Goal: Find specific page/section: Find specific page/section

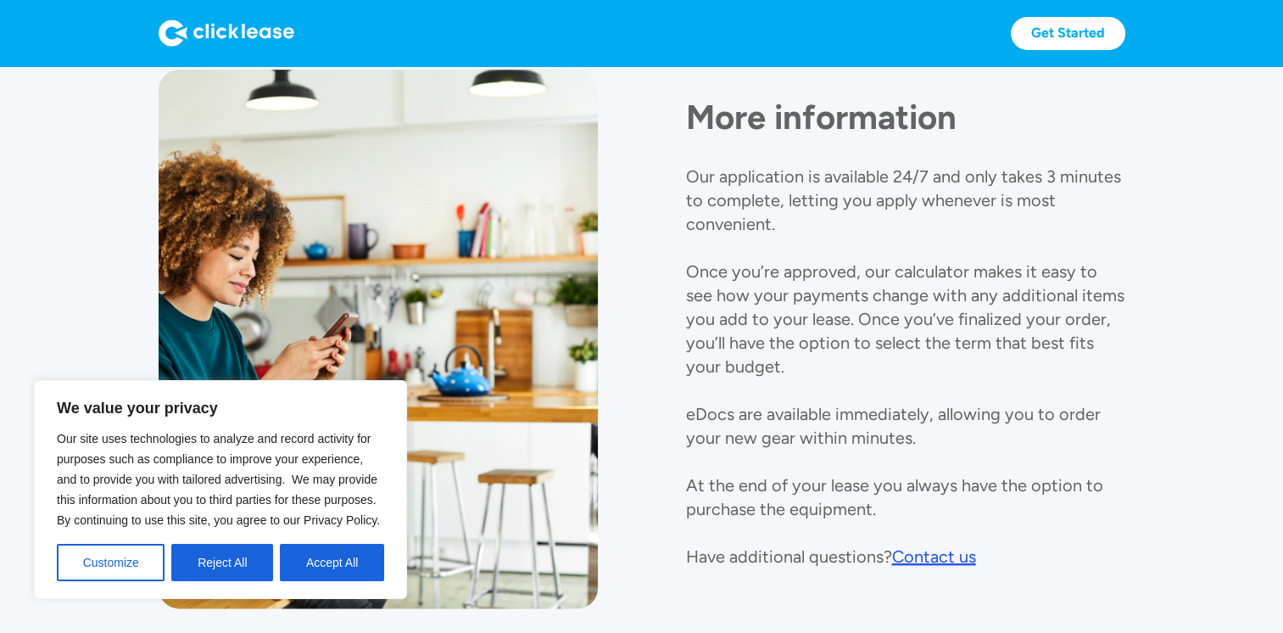
scroll to position [1892, 0]
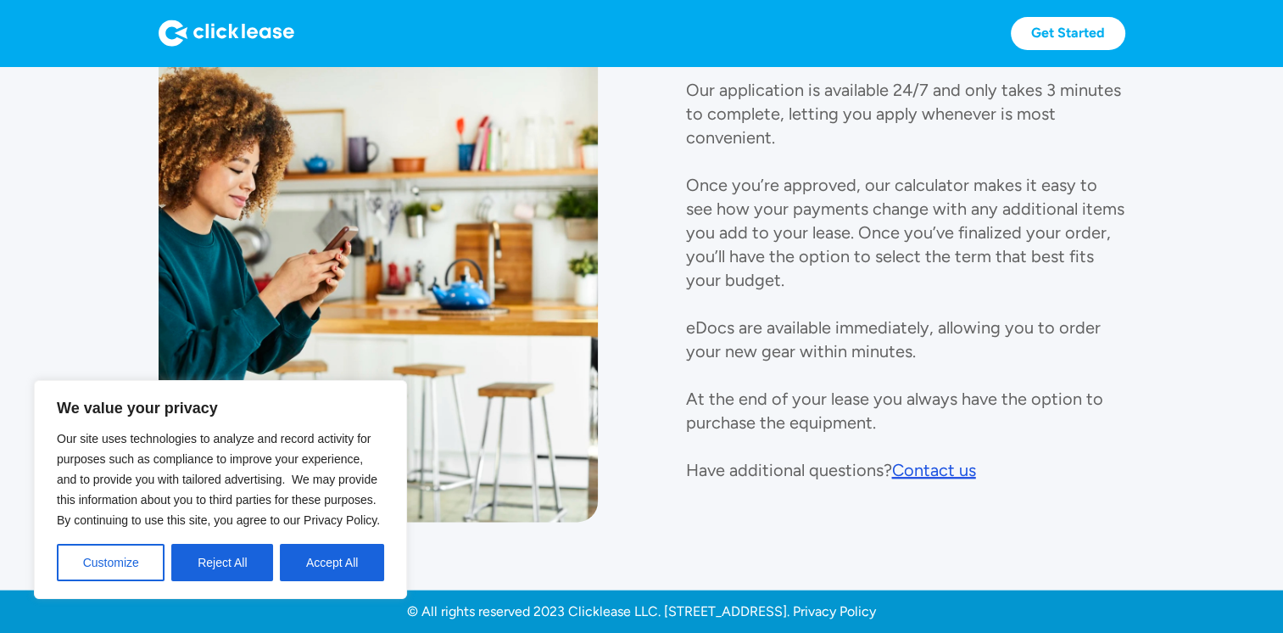
click at [924, 472] on div "Contact us" at bounding box center [934, 470] width 84 height 20
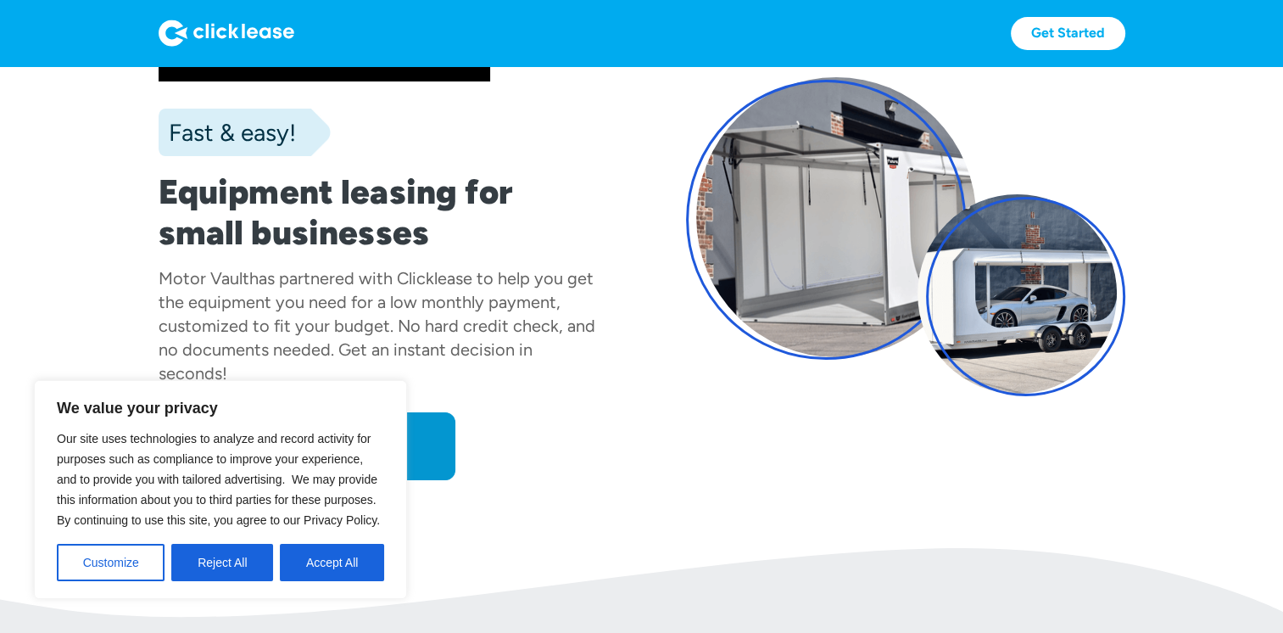
scroll to position [0, 0]
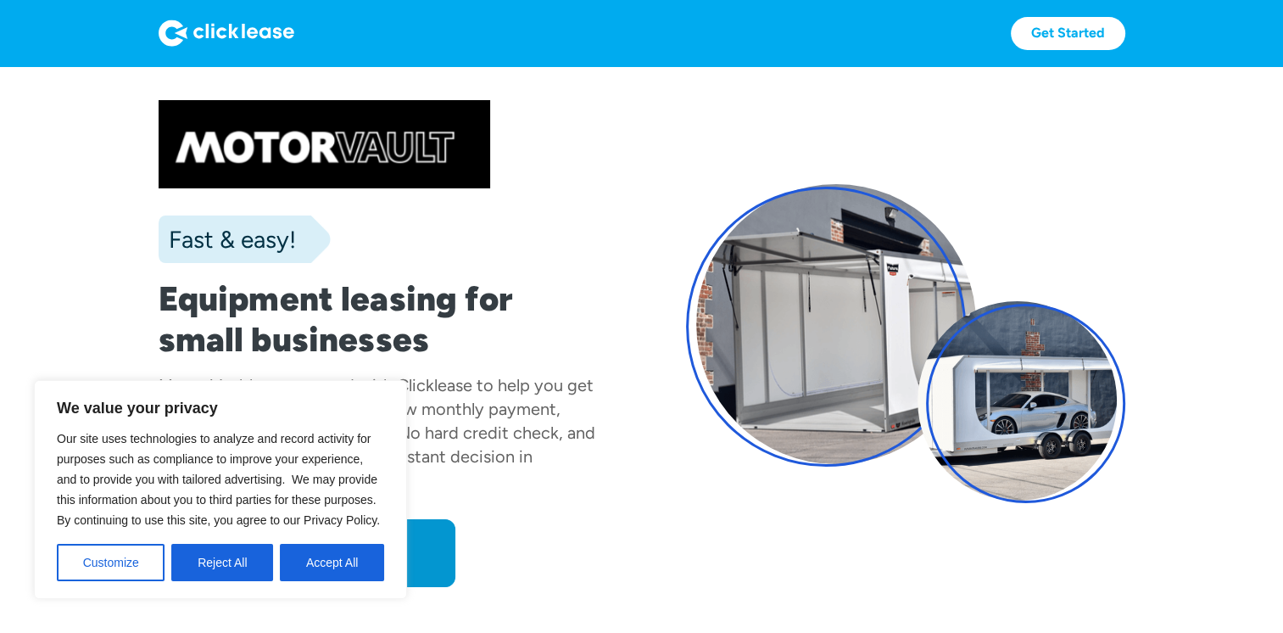
click at [271, 30] on img at bounding box center [227, 33] width 136 height 27
click at [225, 565] on button "Reject All" at bounding box center [222, 562] width 102 height 37
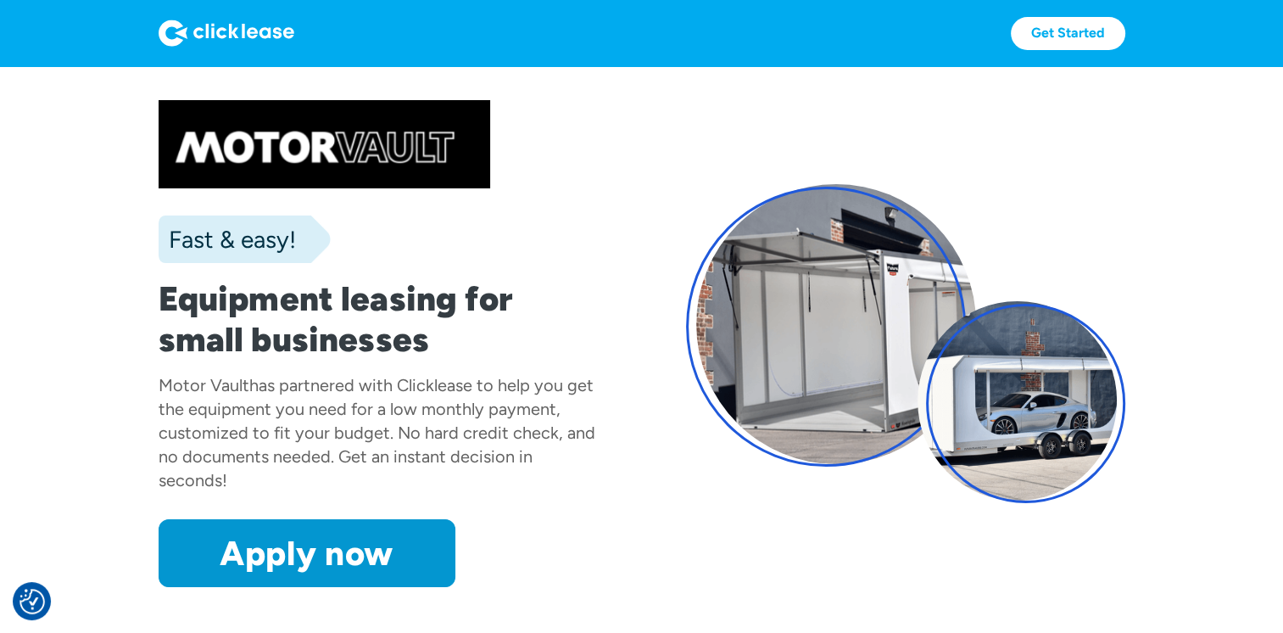
click at [266, 22] on img at bounding box center [227, 33] width 136 height 27
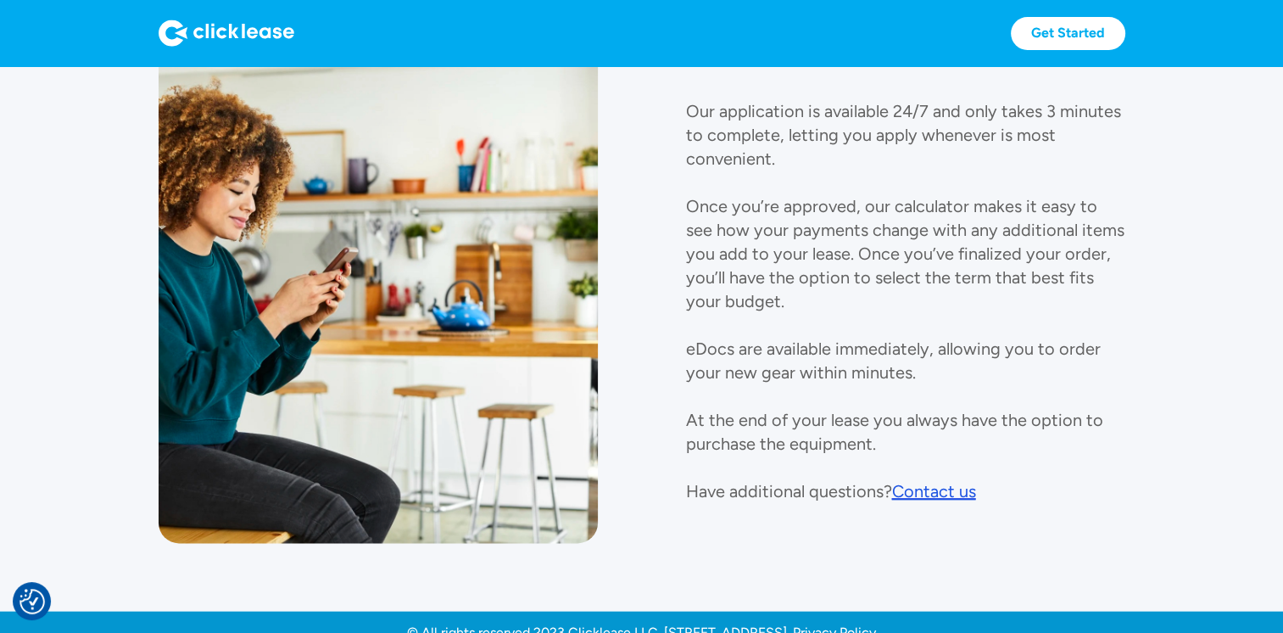
scroll to position [1892, 0]
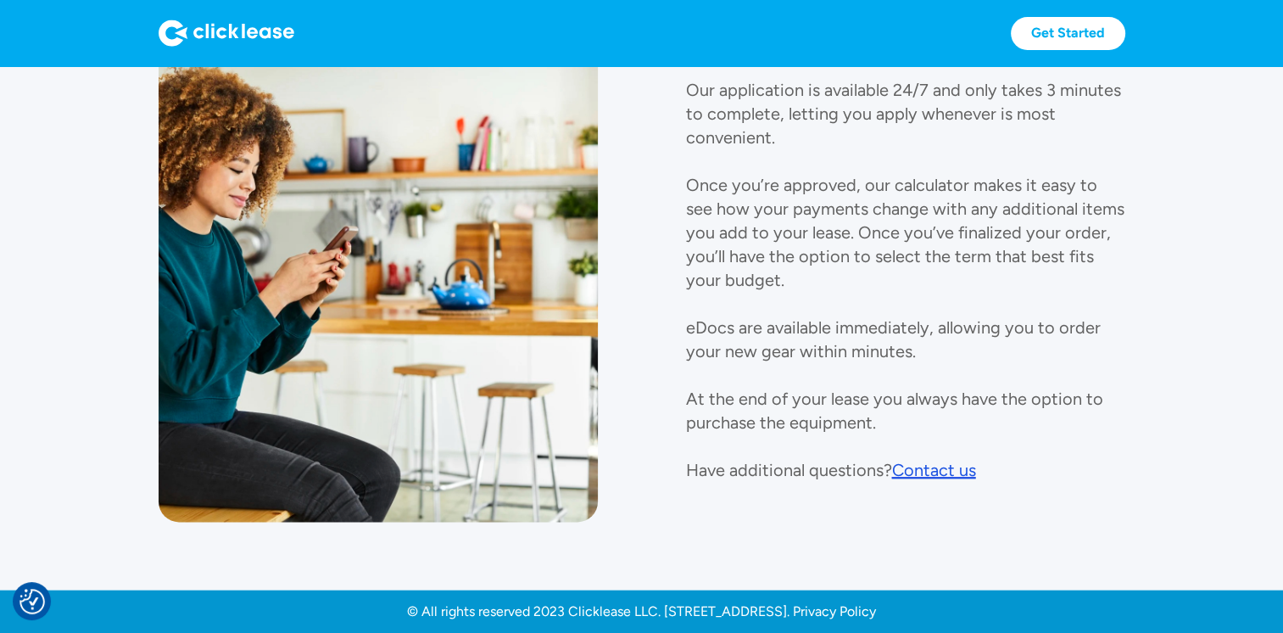
click at [414, 610] on div "© All rights reserved 2023 Clicklease LLC. 1182W W 2400 S, West Valley City, UT…" at bounding box center [641, 611] width 469 height 17
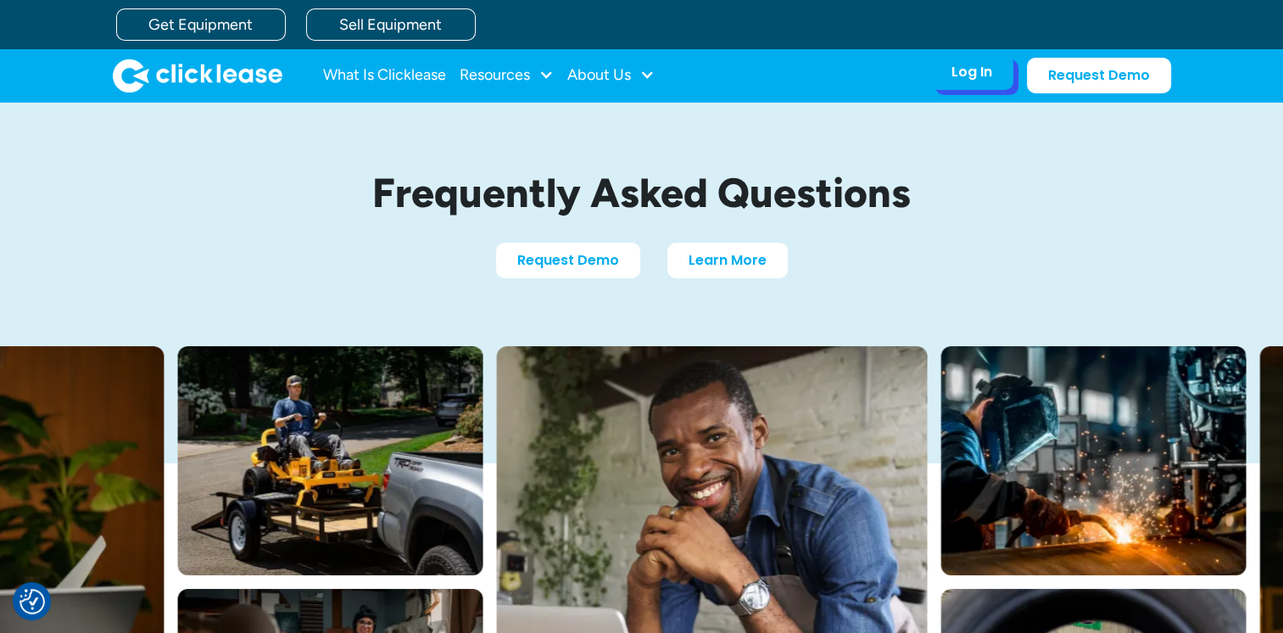
click at [962, 80] on div "Log In" at bounding box center [972, 72] width 41 height 17
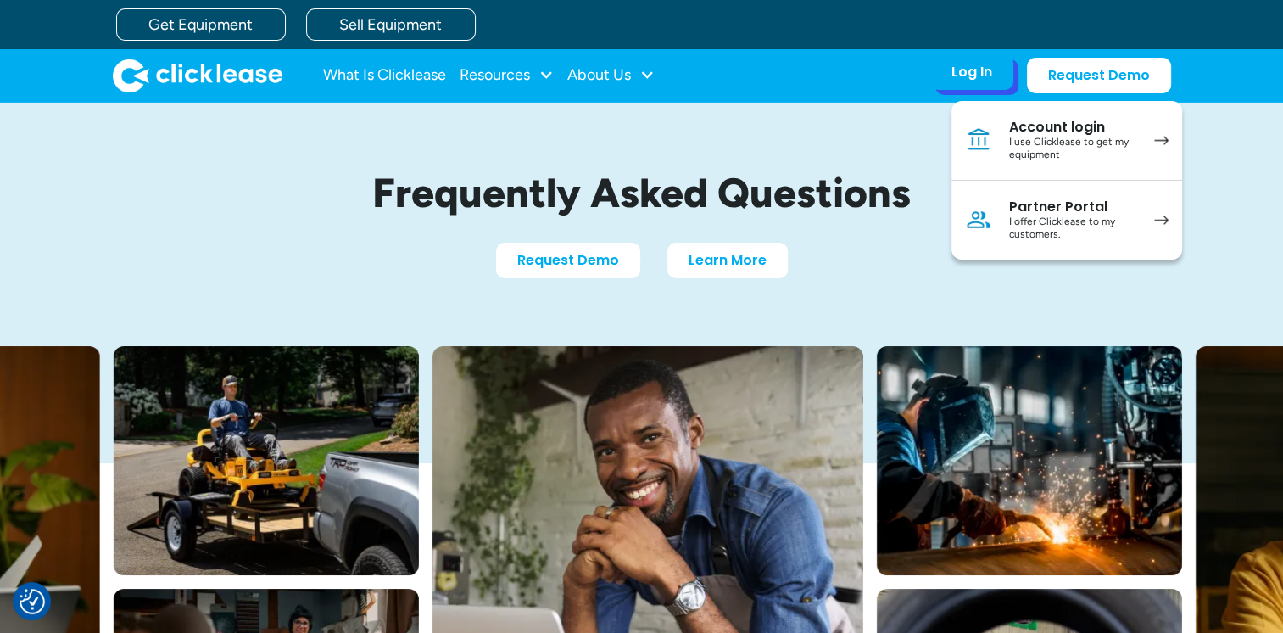
click at [1046, 142] on div "I use Clicklease to get my equipment" at bounding box center [1073, 149] width 128 height 26
